Goal: Check status

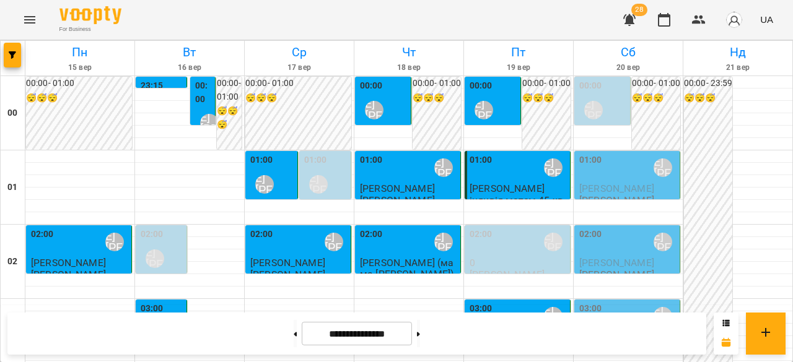
click at [634, 14] on span "28" at bounding box center [639, 10] width 16 height 12
click at [631, 20] on icon "button" at bounding box center [629, 20] width 12 height 12
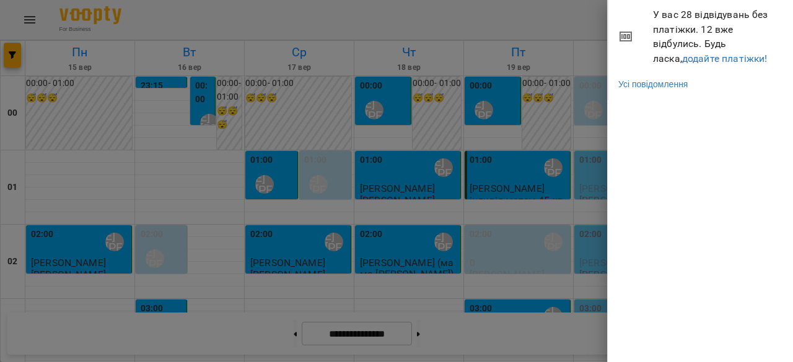
click at [567, 24] on div at bounding box center [396, 181] width 793 height 362
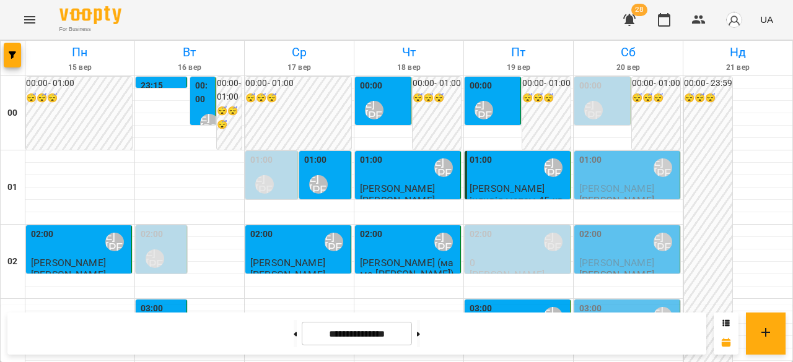
scroll to position [1180, 0]
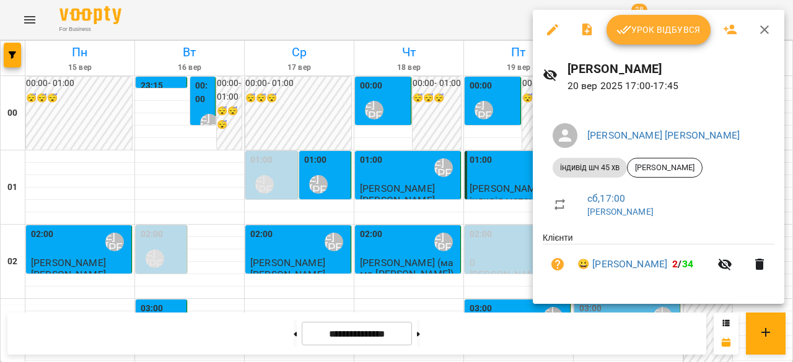
click at [434, 167] on div at bounding box center [396, 181] width 793 height 362
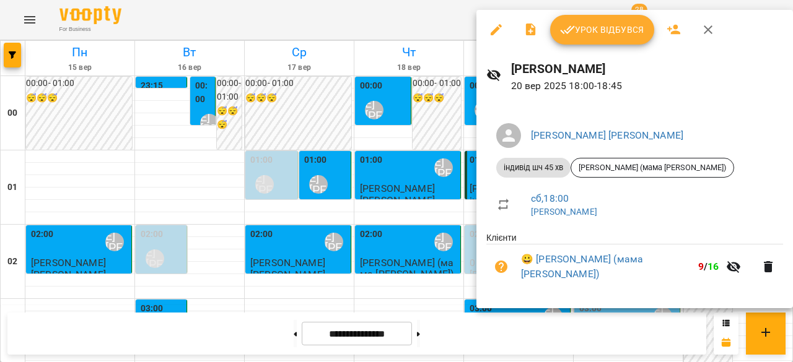
click at [417, 188] on div at bounding box center [396, 181] width 793 height 362
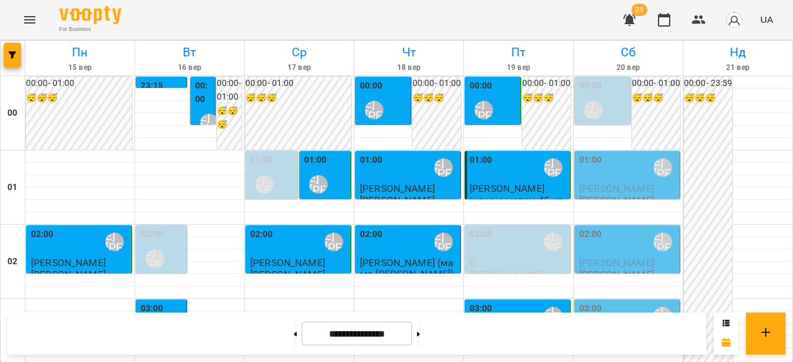
scroll to position [1366, 0]
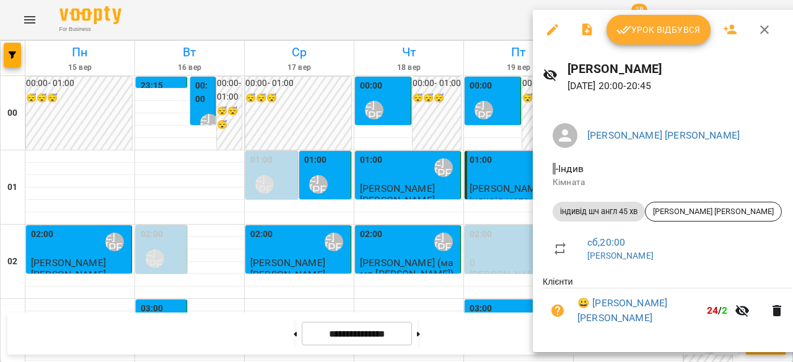
click at [494, 258] on div at bounding box center [396, 181] width 793 height 362
